Goal: Information Seeking & Learning: Learn about a topic

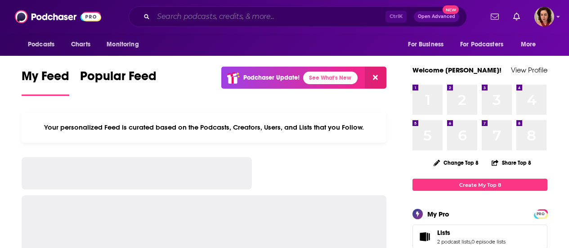
drag, startPoint x: 0, startPoint y: 0, endPoint x: 226, endPoint y: 14, distance: 226.8
click at [221, 15] on input "Search podcasts, credits, & more..." at bounding box center [269, 16] width 232 height 14
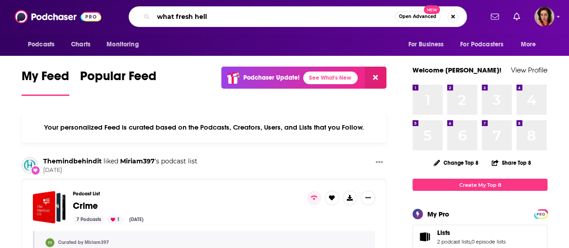
type input "what fresh hell"
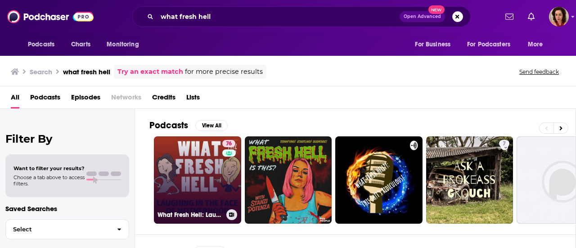
click at [185, 203] on link "76 What Fresh Hell: Laughing in the Face of Motherhood | Parenting Tips From Fu…" at bounding box center [197, 179] width 87 height 87
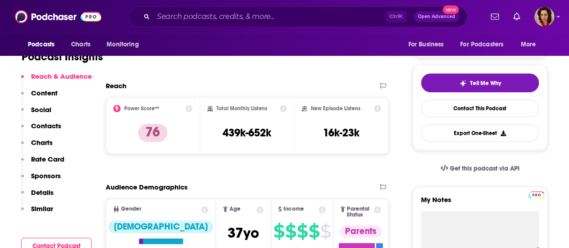
scroll to position [185, 0]
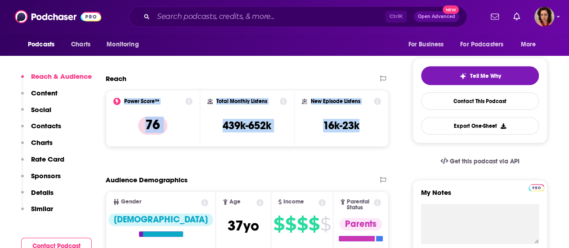
drag, startPoint x: 370, startPoint y: 129, endPoint x: 113, endPoint y: 104, distance: 257.7
click at [113, 104] on div "Power Score™ 76 Total Monthly Listens 439k-652k New Episode Listens 16k-23k" at bounding box center [247, 118] width 283 height 57
copy div "Power Score™ 76 Total Monthly Listens 439k-652k New Episode Listens 16k-23k"
